Goal: Transaction & Acquisition: Purchase product/service

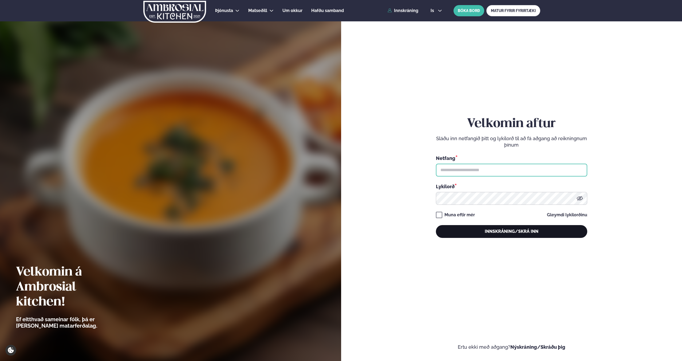
type input "**********"
click at [513, 231] on button "Innskráning/Skrá inn" at bounding box center [511, 231] width 151 height 13
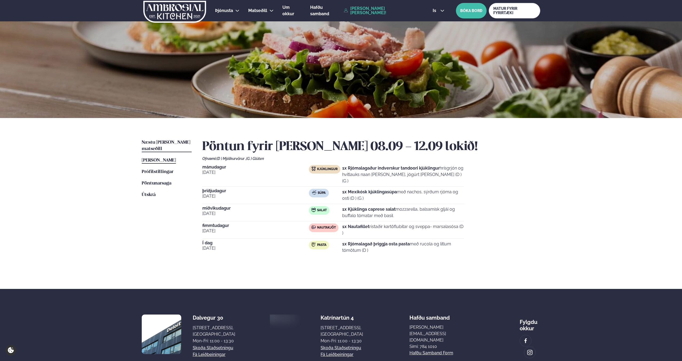
click at [179, 143] on span "Næstu [PERSON_NAME] matseðill" at bounding box center [166, 145] width 49 height 11
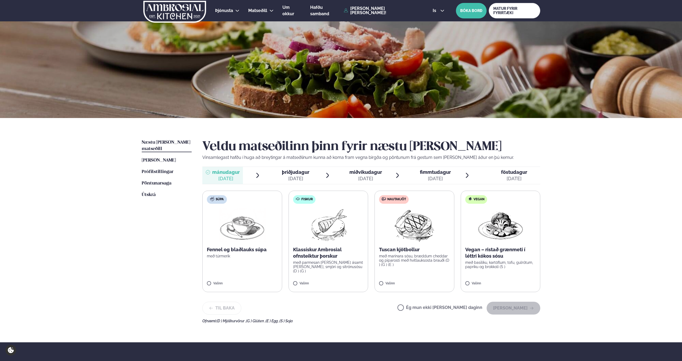
scroll to position [0, 0]
click at [350, 248] on p "Klassískur Ambrosial ofnsteiktur þorskur" at bounding box center [328, 252] width 71 height 13
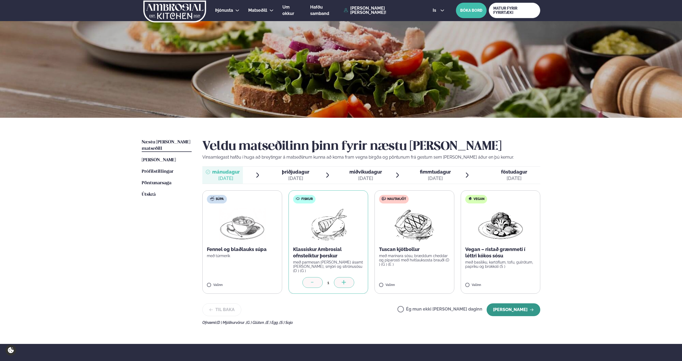
click at [509, 305] on button "[PERSON_NAME]" at bounding box center [514, 309] width 54 height 13
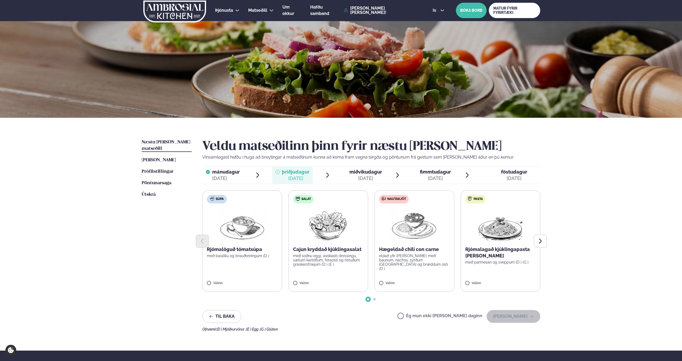
click at [498, 249] on p "Rjómalagað kjúklingapasta [PERSON_NAME]" at bounding box center [500, 252] width 71 height 13
click at [509, 315] on button "[PERSON_NAME]" at bounding box center [514, 316] width 54 height 13
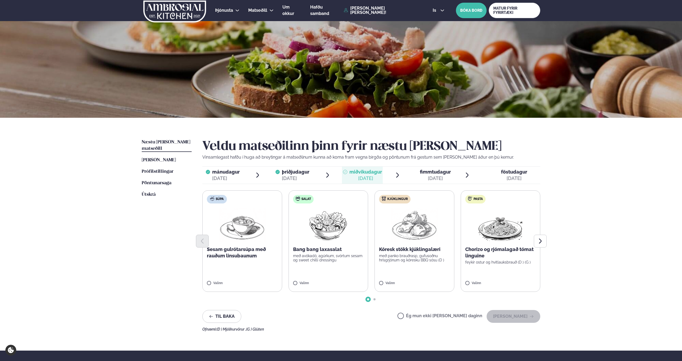
click at [420, 275] on label "Kjúklingur Kóresk stökk kjúklingalæri með panko brauðrasp, gufusoðnu hrísgrjónu…" at bounding box center [414, 240] width 80 height 101
click at [511, 315] on button "[PERSON_NAME]" at bounding box center [514, 316] width 54 height 13
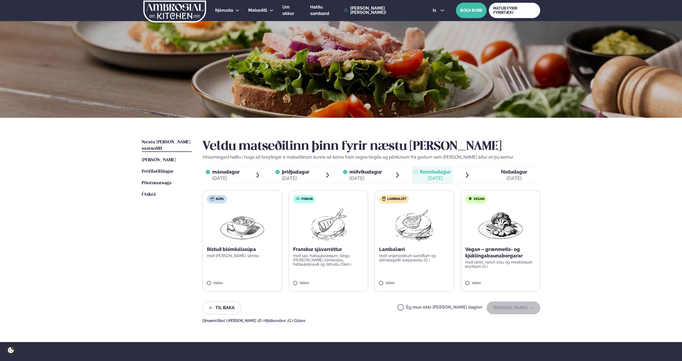
scroll to position [2, 0]
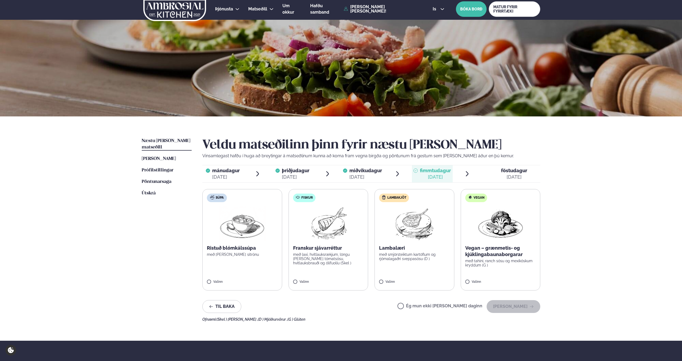
click at [422, 270] on label "Lambakjöt Lambalæri með smjörsteiktum kartöflum og rjómalagaðri sveppasósu (D )…" at bounding box center [414, 239] width 80 height 101
click at [512, 306] on button "[PERSON_NAME]" at bounding box center [514, 306] width 54 height 13
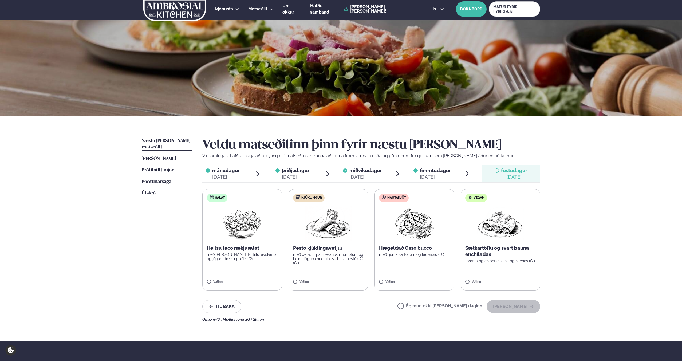
click at [344, 252] on p "með beikoni, parmesanosti, tómötum og heimalöguðu hnetulausu basil pestó (D ) (…" at bounding box center [328, 258] width 71 height 13
click at [513, 302] on button "[PERSON_NAME]" at bounding box center [514, 306] width 54 height 13
